Goal: Task Accomplishment & Management: Manage account settings

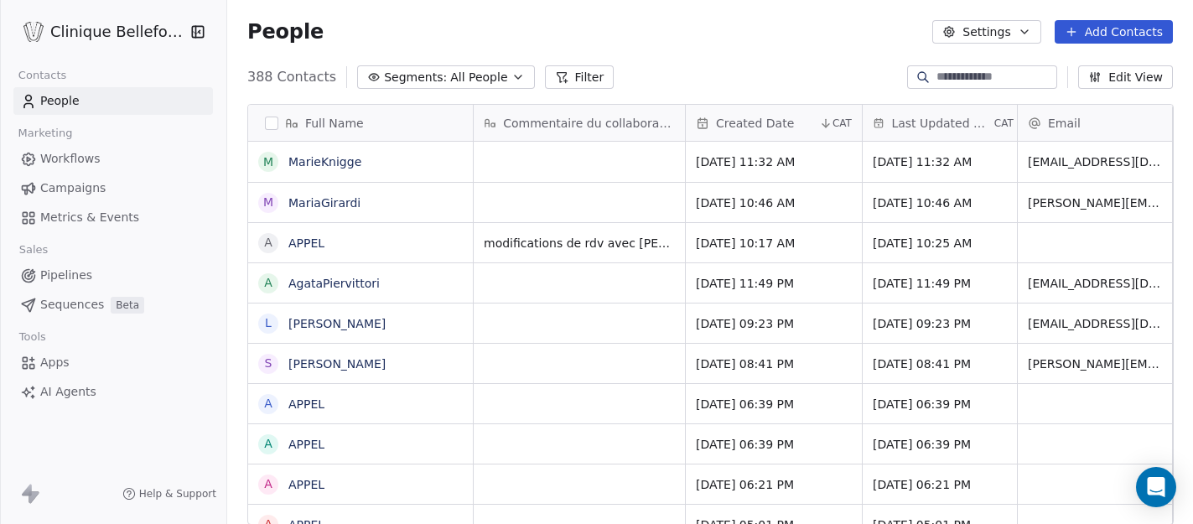
scroll to position [2, 0]
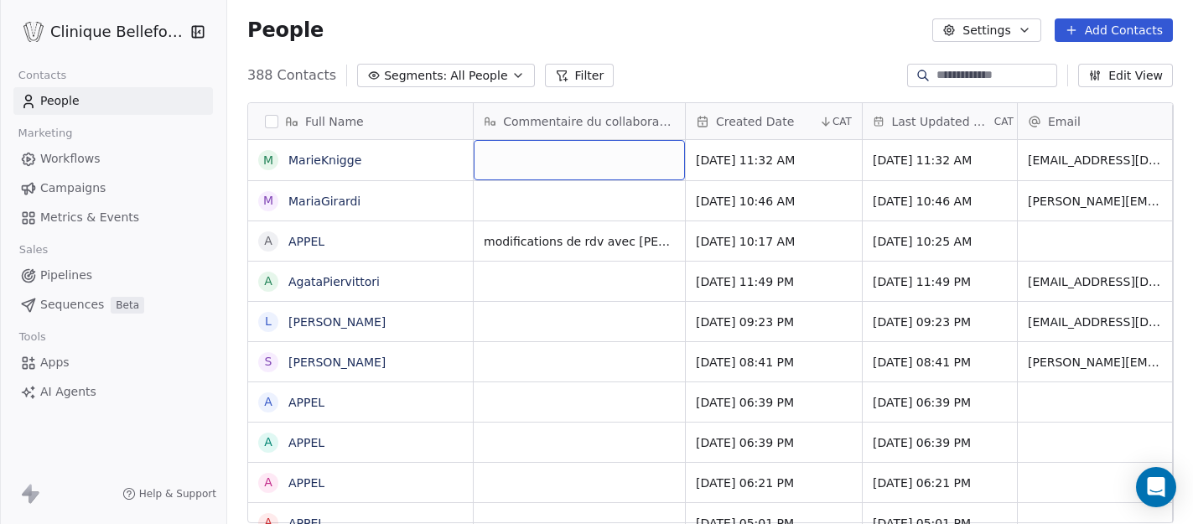
click at [569, 153] on div "grid" at bounding box center [578, 160] width 211 height 40
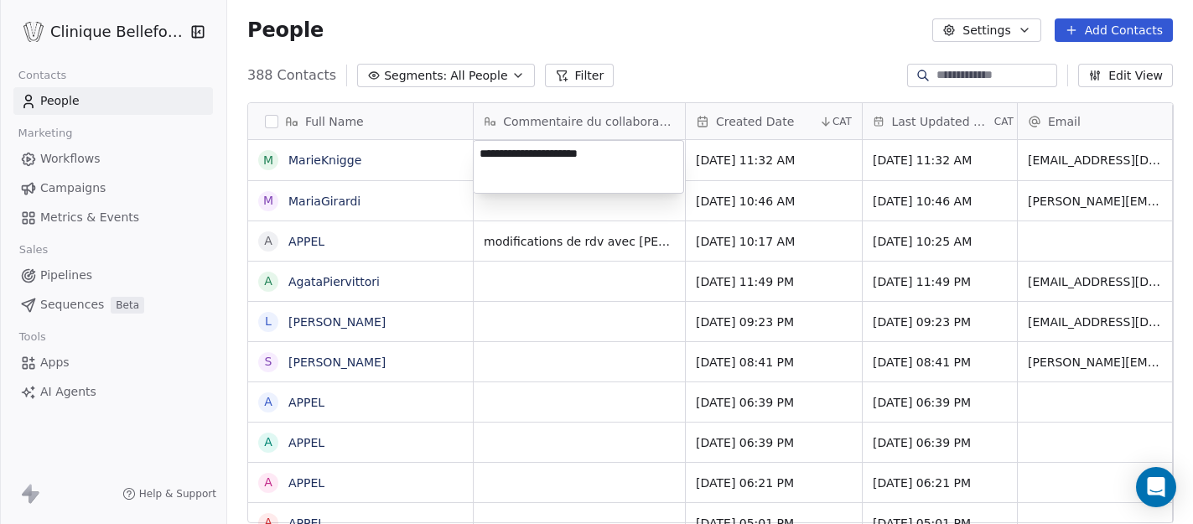
type textarea "**********"
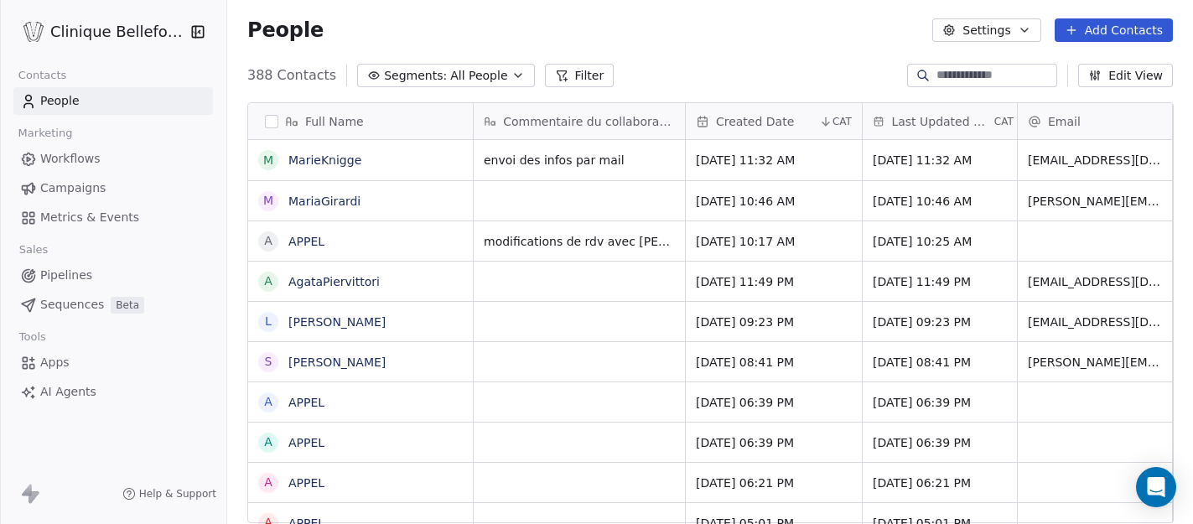
click at [763, 171] on html "Clinique Bellefontaine Contacts People Marketing Workflows Campaigns Metrics & …" at bounding box center [596, 262] width 1193 height 524
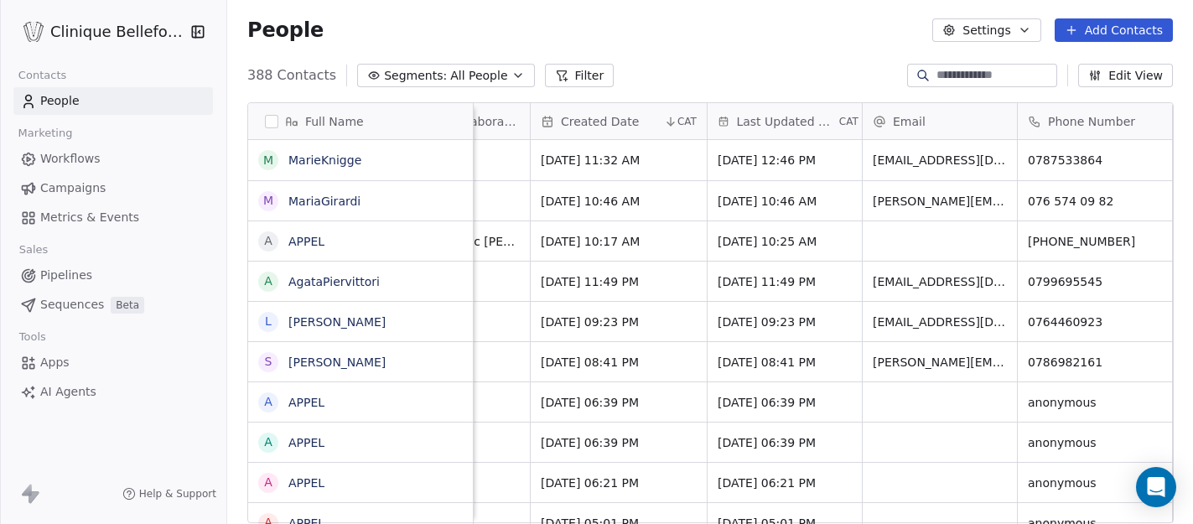
scroll to position [0, 310]
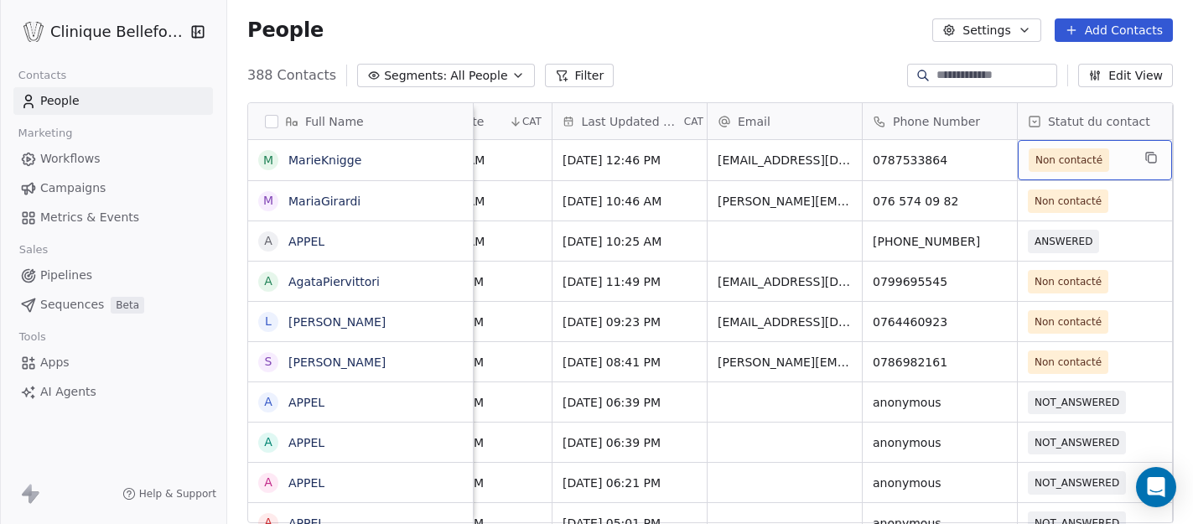
click at [1079, 163] on span "Non contacté" at bounding box center [1068, 160] width 67 height 17
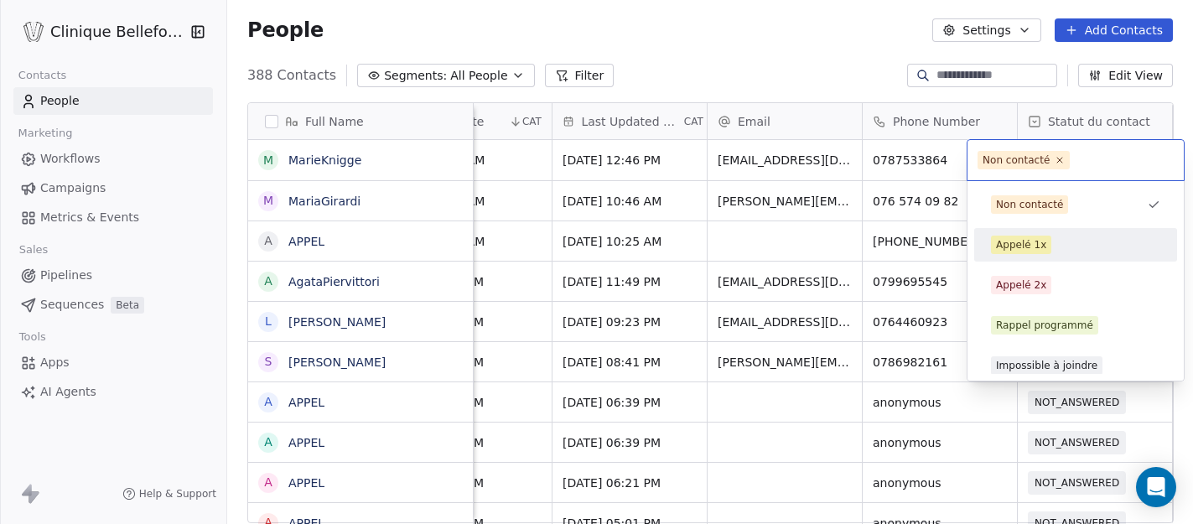
click at [1033, 246] on div "Appelé 1x" at bounding box center [1021, 244] width 50 height 15
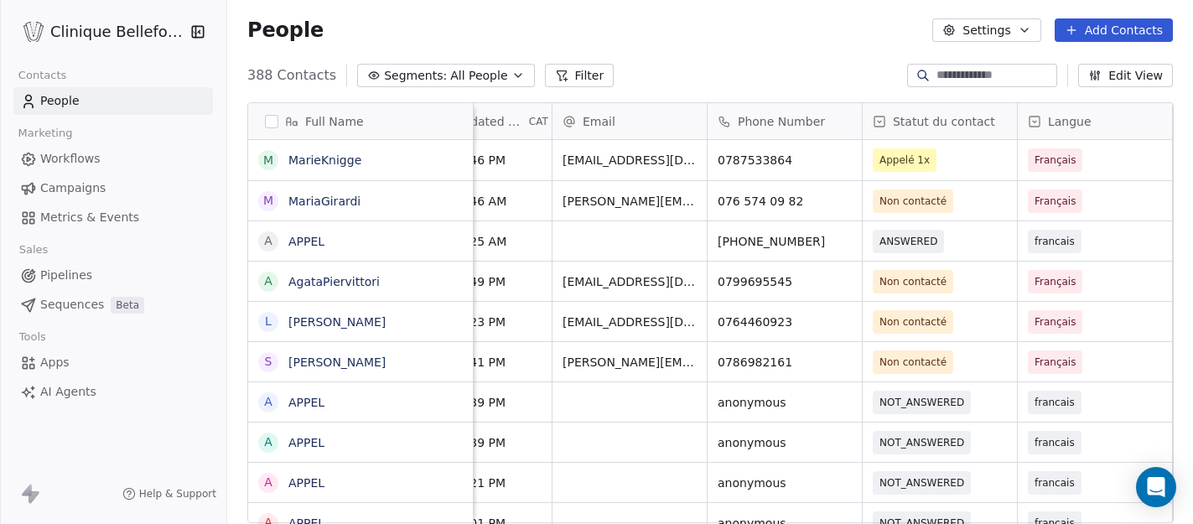
scroll to position [0, 620]
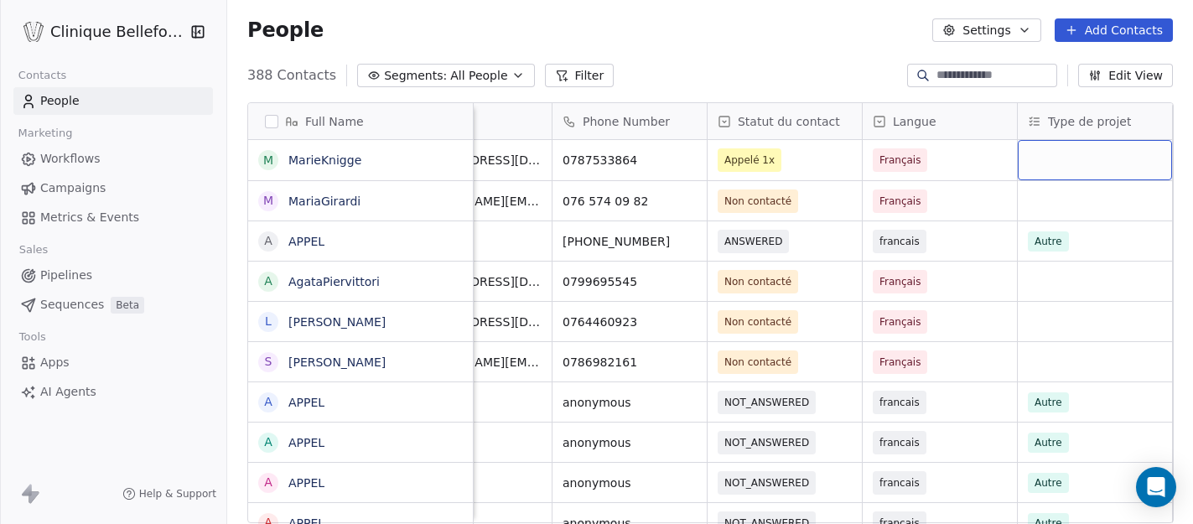
click at [1085, 153] on div "grid" at bounding box center [1094, 160] width 154 height 40
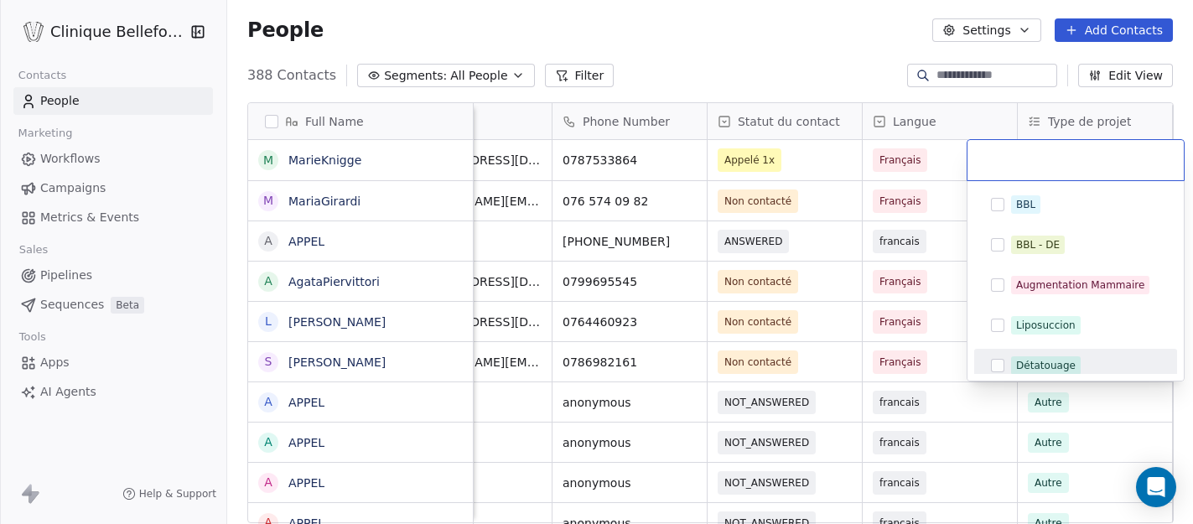
click at [996, 367] on button "Suggestions" at bounding box center [997, 365] width 13 height 13
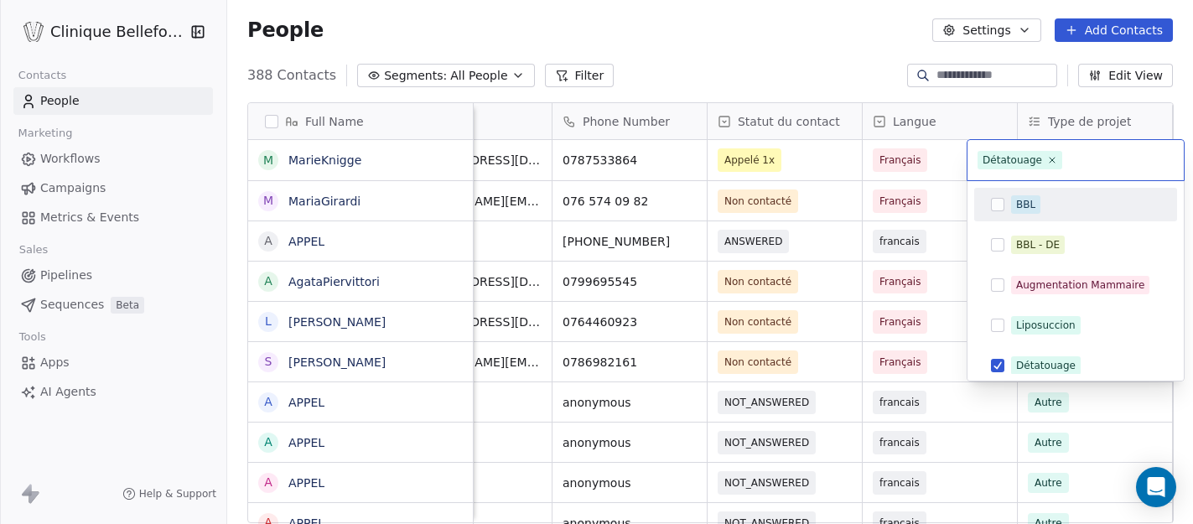
click at [1119, 141] on div "Détatouage" at bounding box center [1075, 160] width 216 height 40
click at [939, 164] on html "Clinique Bellefontaine Contacts People Marketing Workflows Campaigns Metrics & …" at bounding box center [596, 262] width 1193 height 524
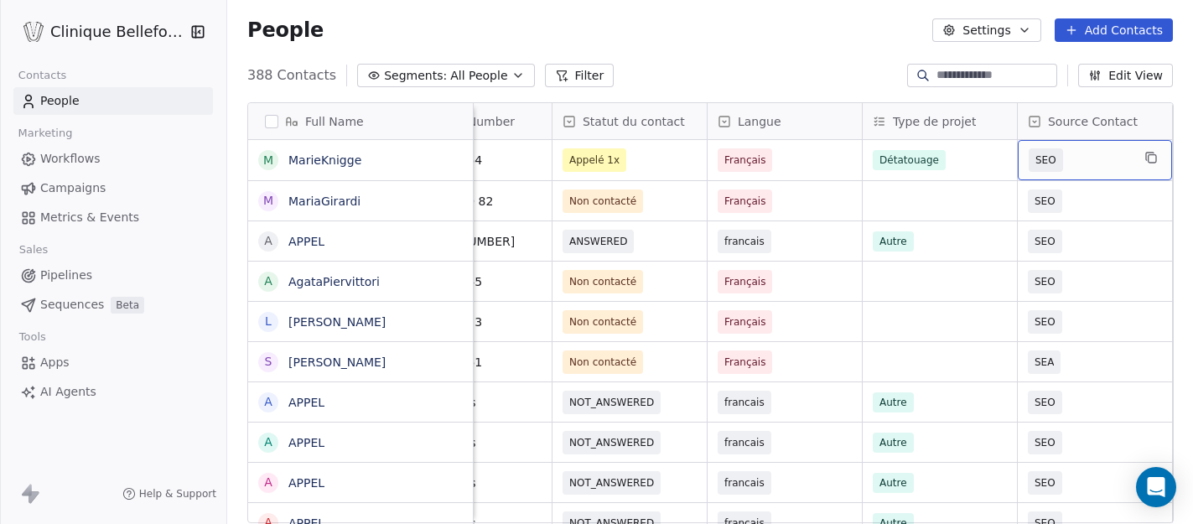
scroll to position [0, 934]
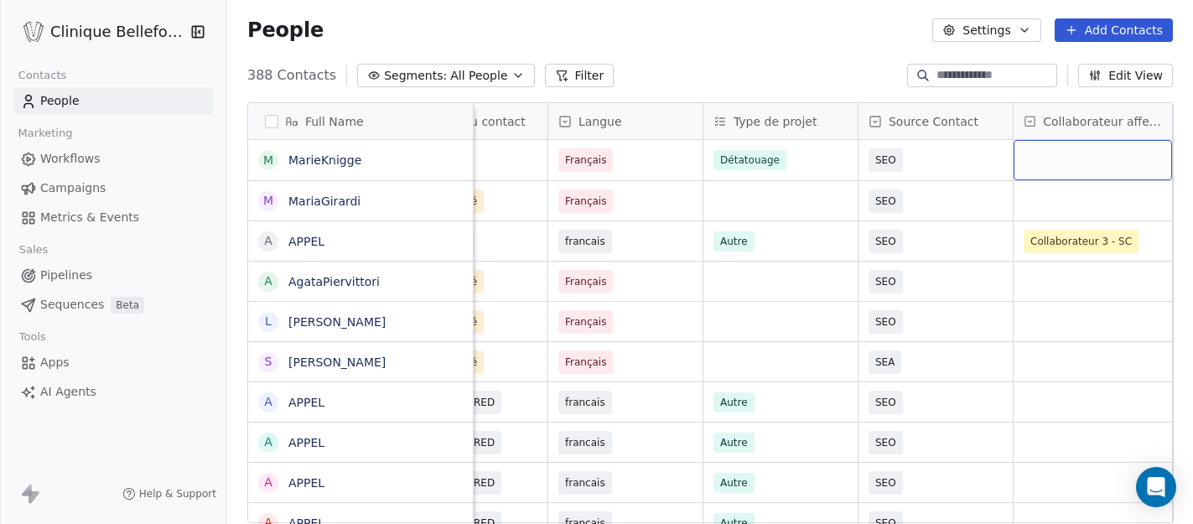
click at [1115, 156] on div "grid" at bounding box center [1092, 160] width 158 height 40
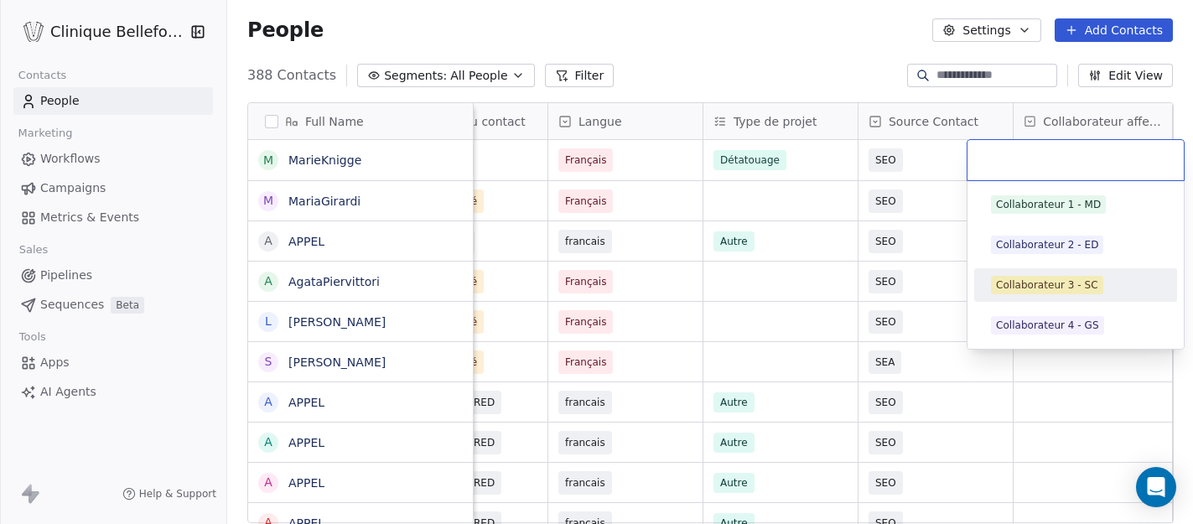
click at [1010, 280] on div "Collaborateur 3 - SC" at bounding box center [1047, 284] width 102 height 15
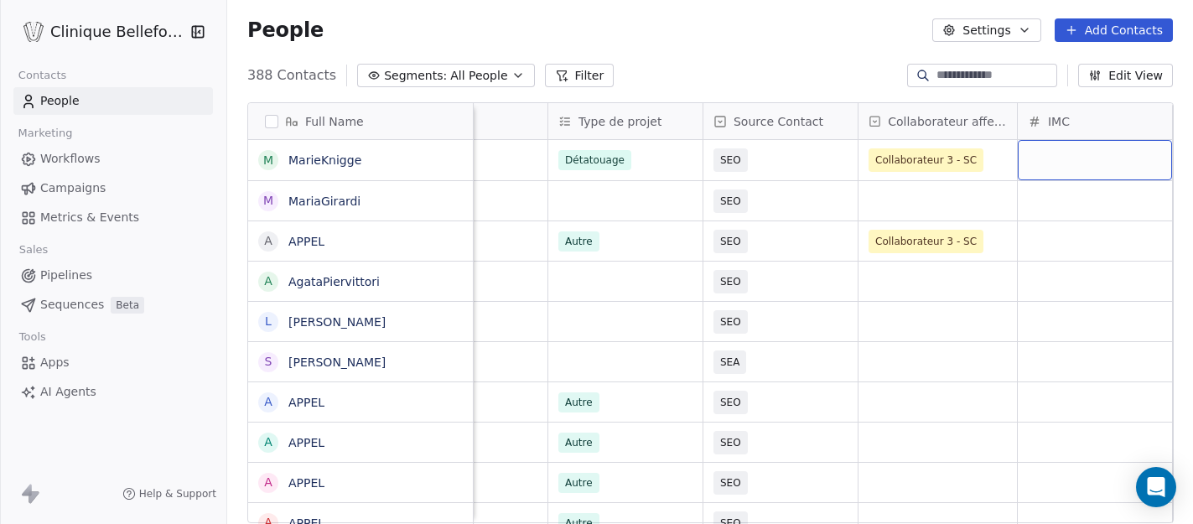
scroll to position [0, 1244]
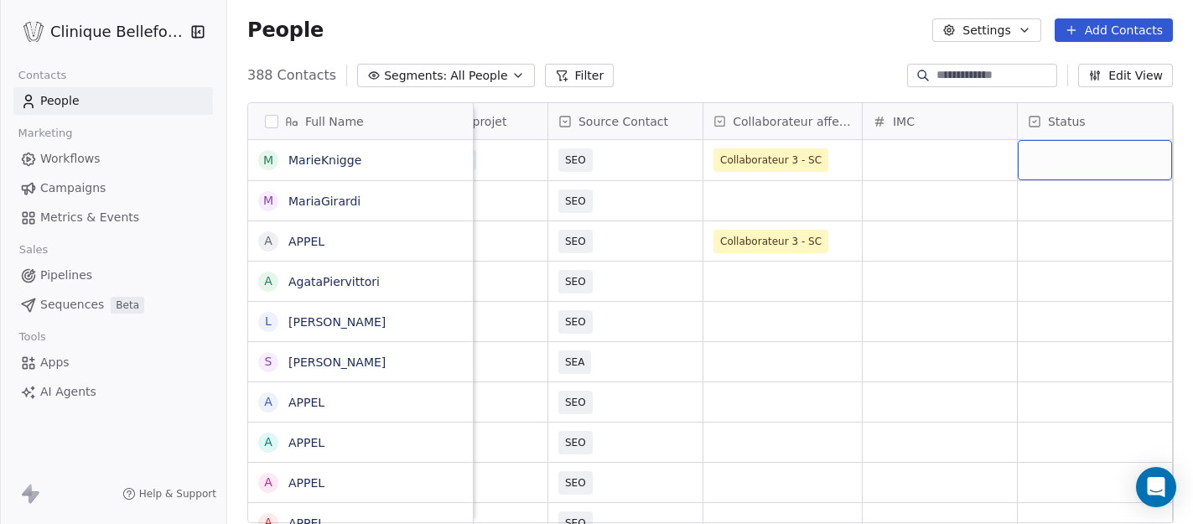
click at [1082, 156] on div "grid" at bounding box center [1094, 160] width 154 height 40
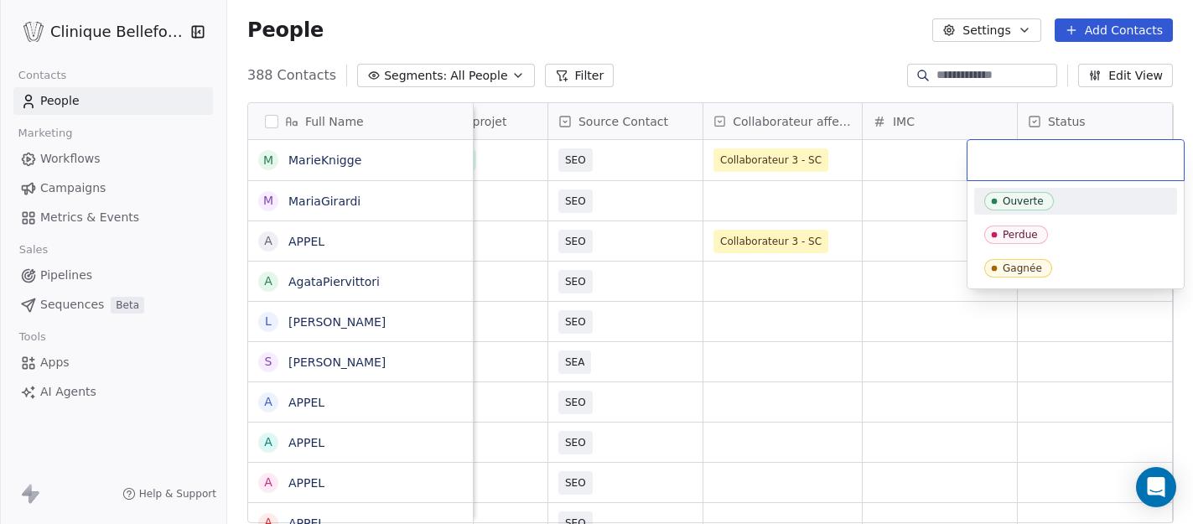
click at [1018, 205] on div "Ouverte" at bounding box center [1022, 201] width 41 height 12
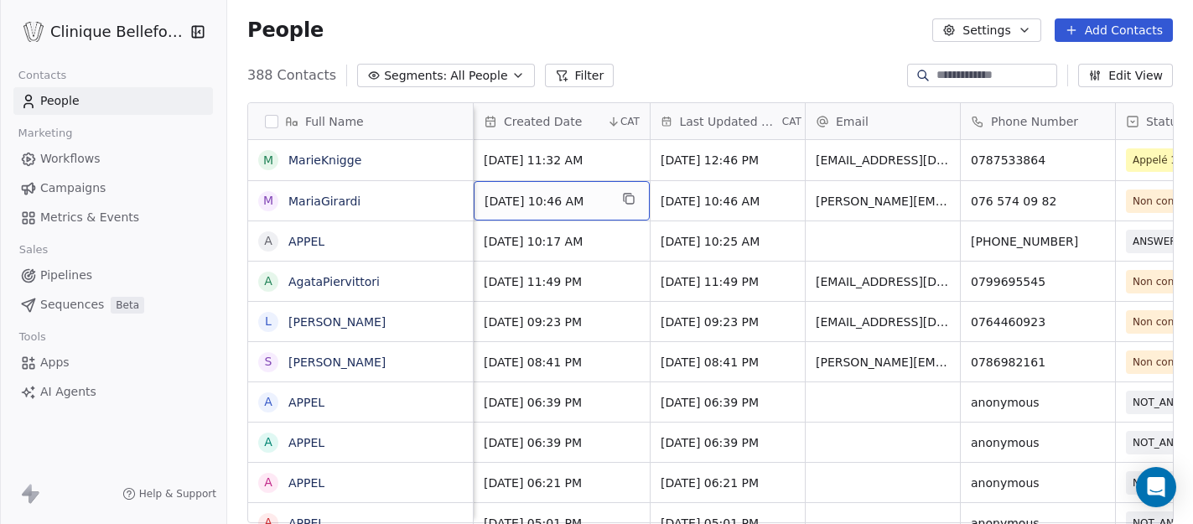
scroll to position [0, 0]
